Goal: Entertainment & Leisure: Consume media (video, audio)

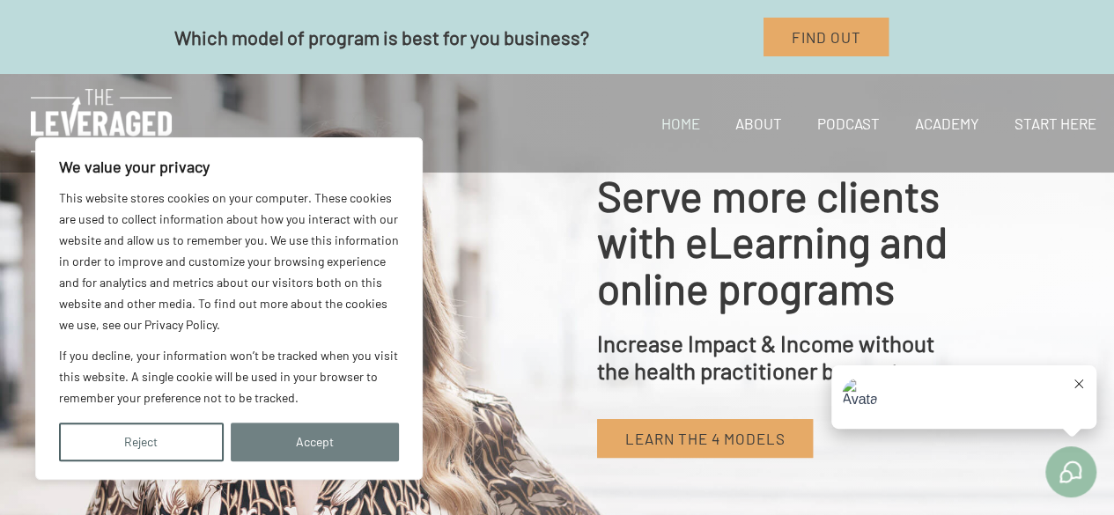
click at [307, 438] on button "Accept" at bounding box center [315, 442] width 169 height 39
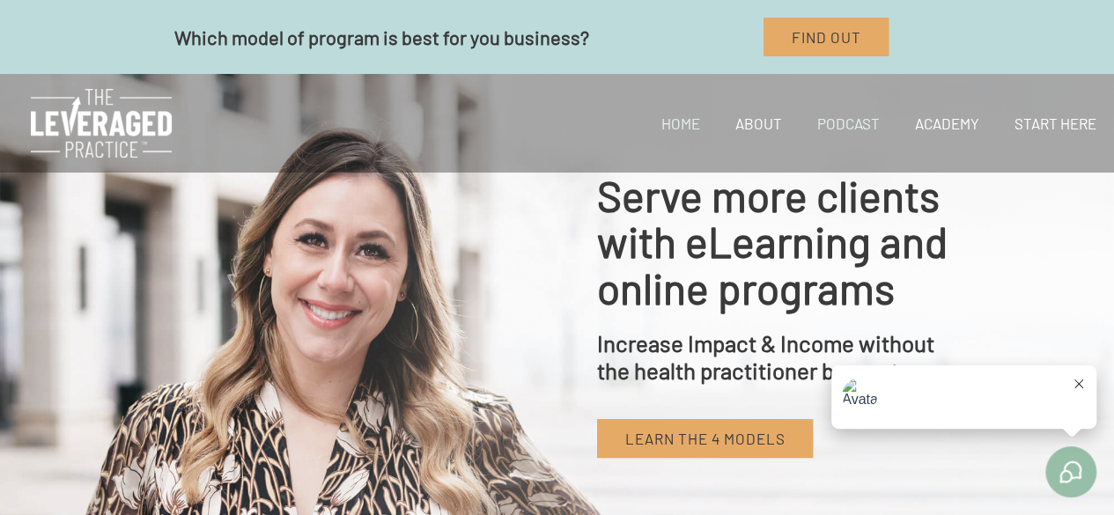
click at [854, 122] on link "Podcast" at bounding box center [849, 123] width 98 height 60
